Goal: Task Accomplishment & Management: Use online tool/utility

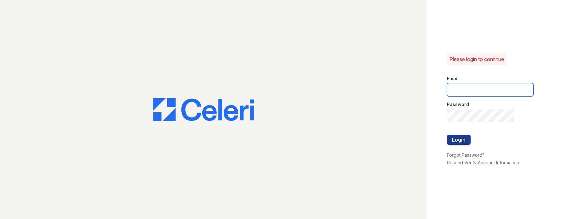
type input "[PERSON_NAME][EMAIL_ADDRESS][DOMAIN_NAME]"
click at [226, 98] on img at bounding box center [203, 109] width 101 height 23
